Goal: Entertainment & Leisure: Consume media (video, audio)

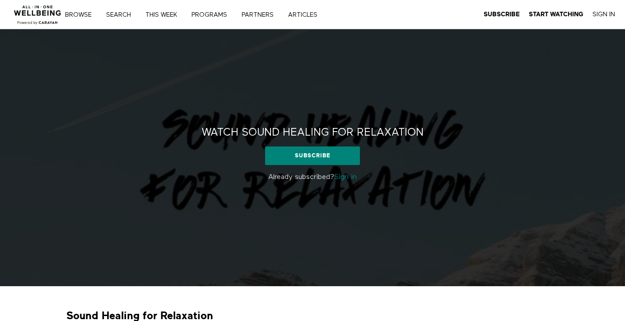
scroll to position [70, 0]
